Goal: Task Accomplishment & Management: Manage account settings

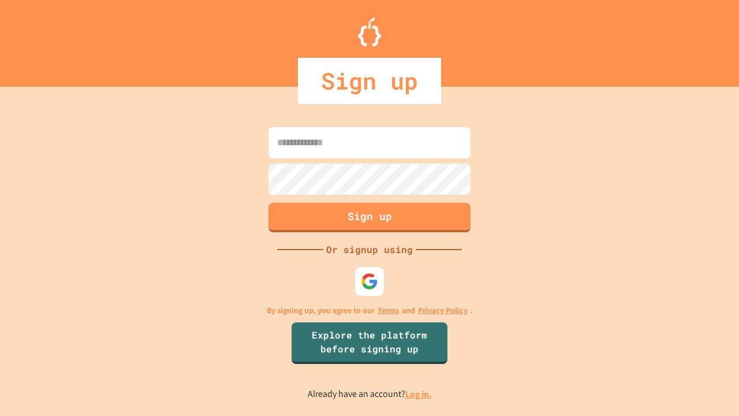
click at [419, 394] on link "Log in." at bounding box center [418, 394] width 27 height 12
